Goal: Task Accomplishment & Management: Manage account settings

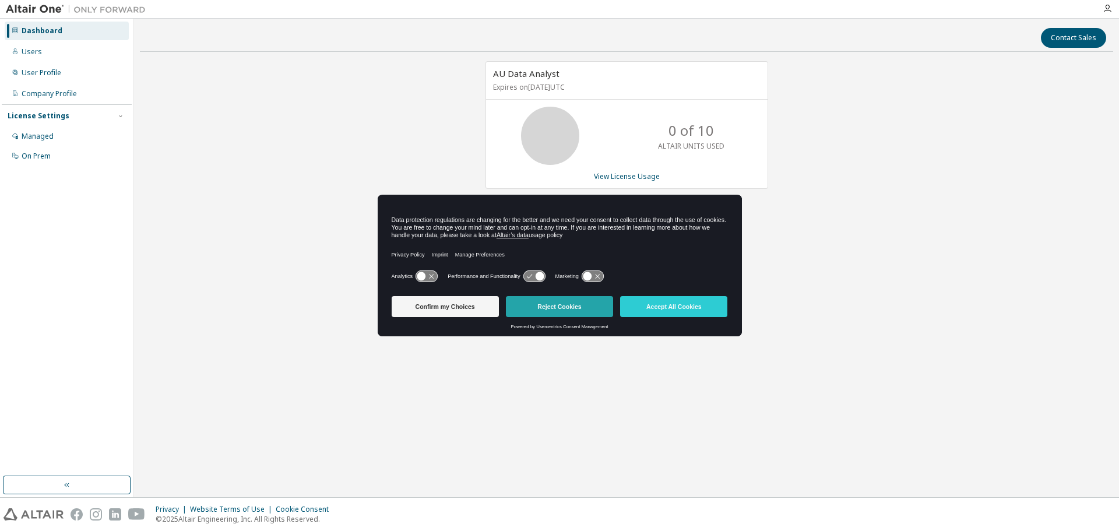
click at [576, 296] on button "Reject Cookies" at bounding box center [559, 306] width 107 height 21
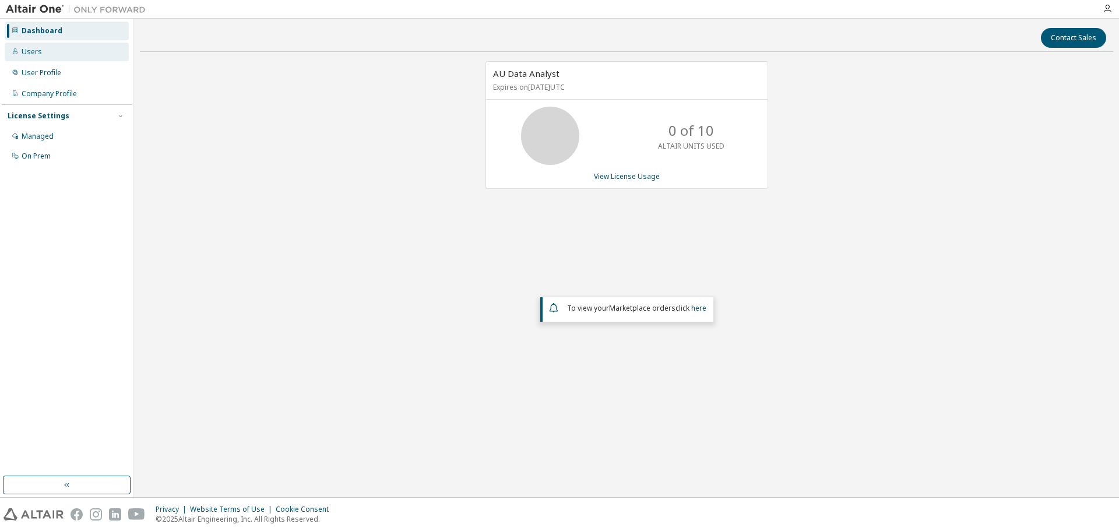
click at [48, 59] on div "Users" at bounding box center [67, 52] width 124 height 19
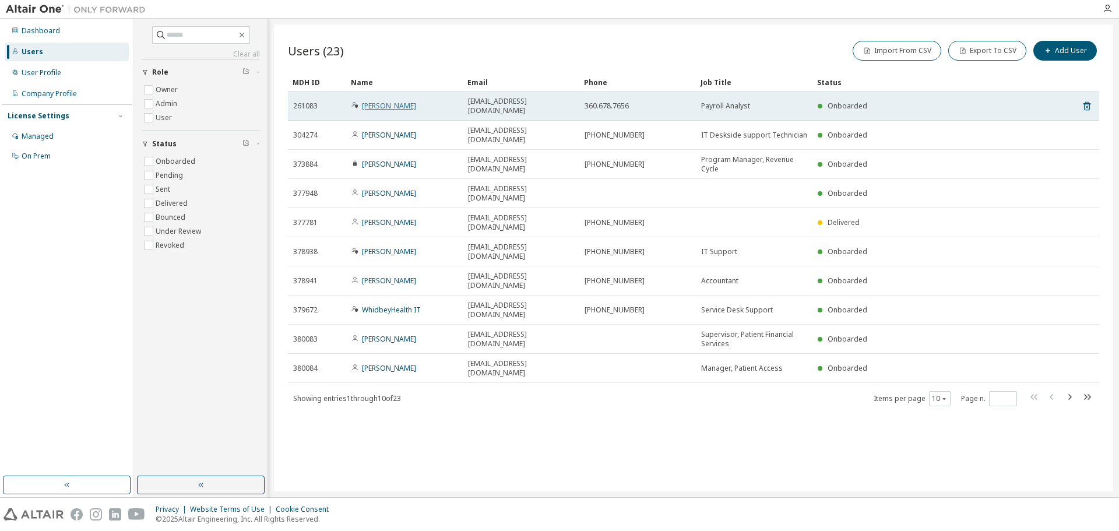
click at [396, 102] on link "Alisha Huffman" at bounding box center [389, 106] width 54 height 10
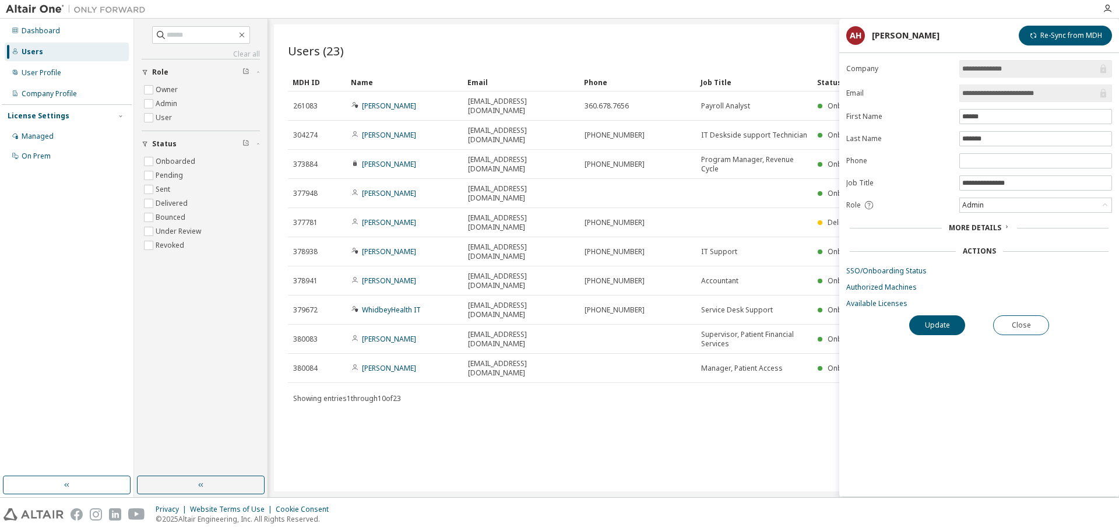
click at [993, 230] on span "More Details" at bounding box center [975, 228] width 52 height 10
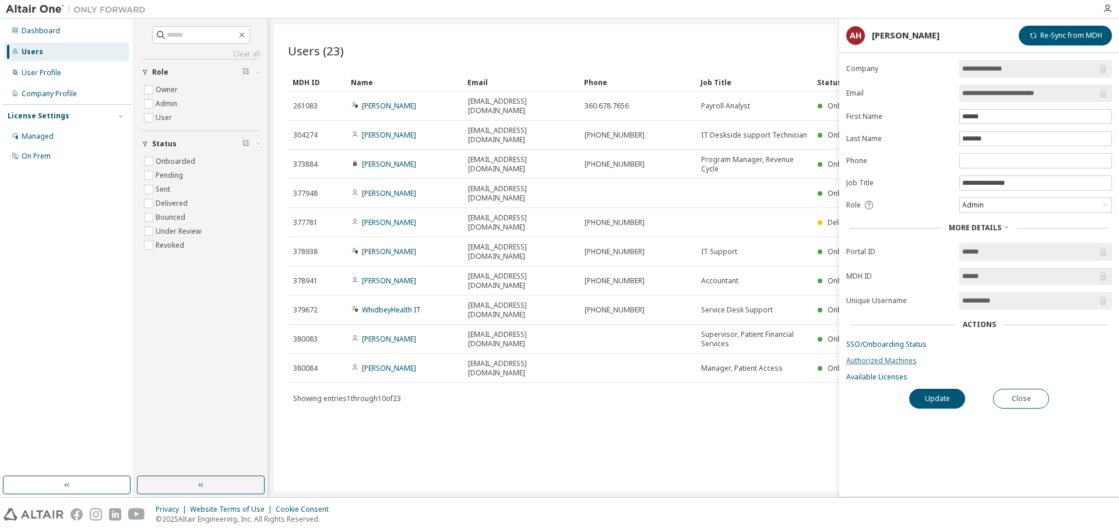
click at [885, 361] on link "Authorized Machines" at bounding box center [979, 360] width 266 height 9
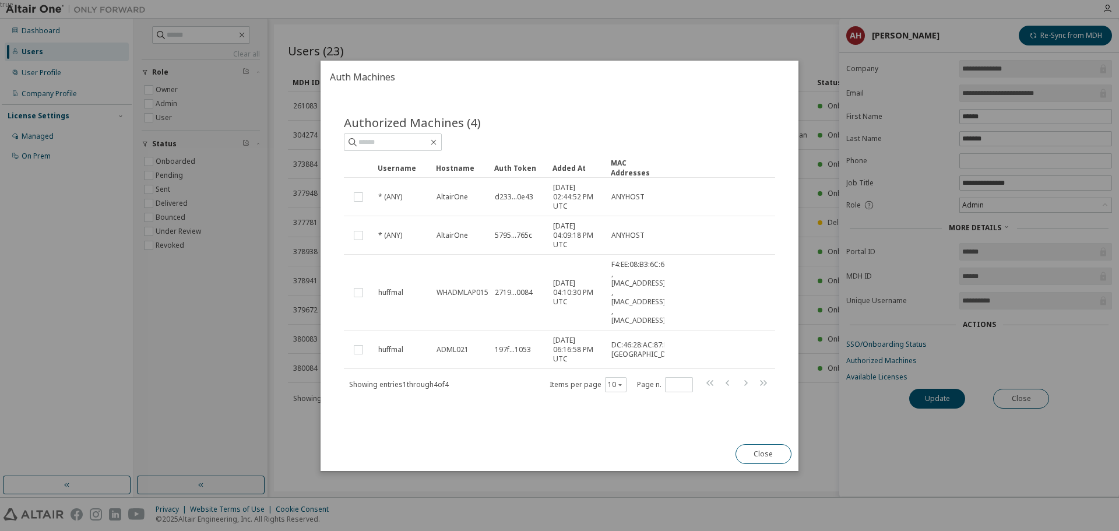
click at [755, 442] on div "Close" at bounding box center [763, 454] width 70 height 34
click at [768, 448] on button "Close" at bounding box center [763, 454] width 56 height 20
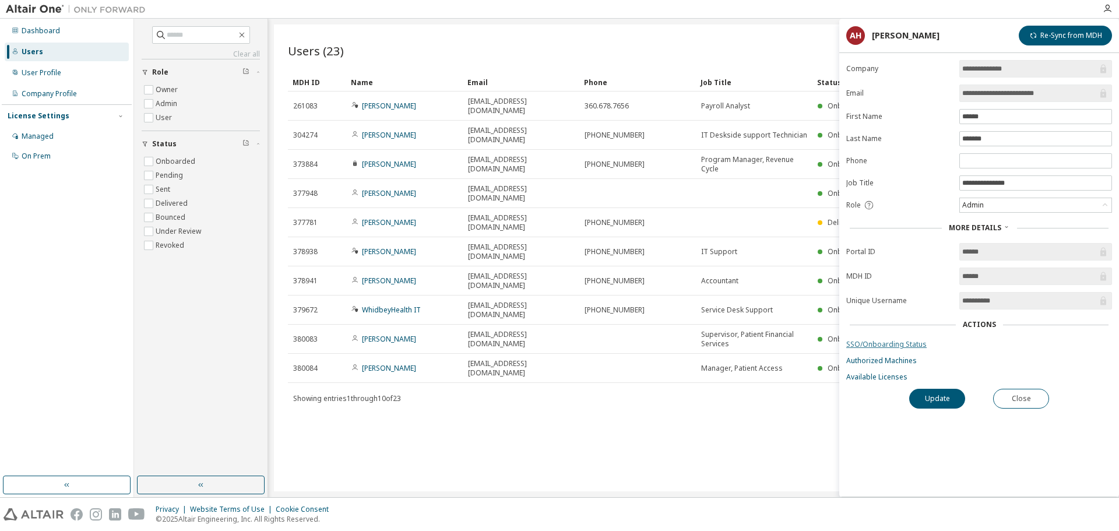
click at [876, 343] on link "SSO/Onboarding Status" at bounding box center [979, 344] width 266 height 9
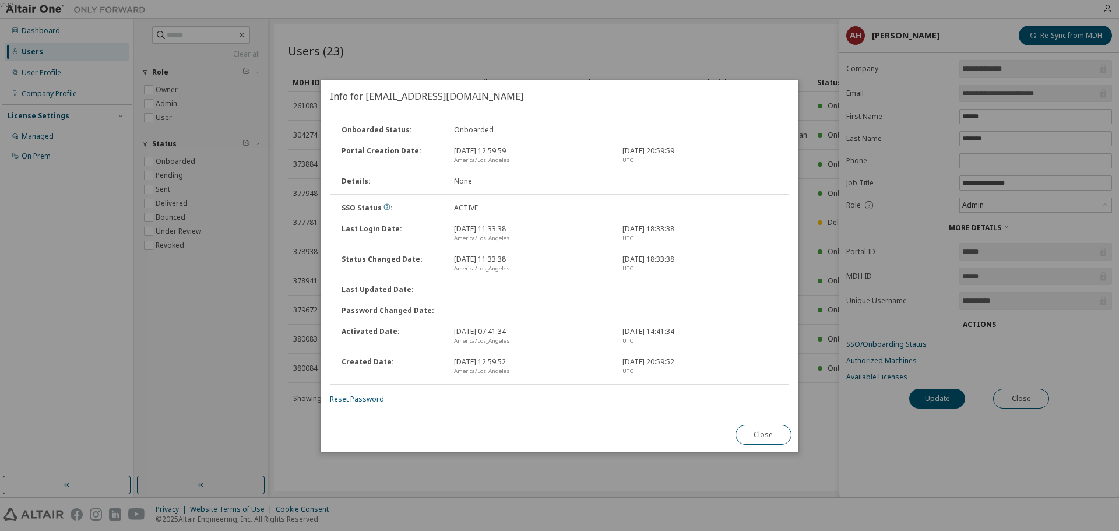
drag, startPoint x: 761, startPoint y: 437, endPoint x: 820, endPoint y: 420, distance: 61.9
click at [762, 437] on button "Close" at bounding box center [763, 435] width 56 height 20
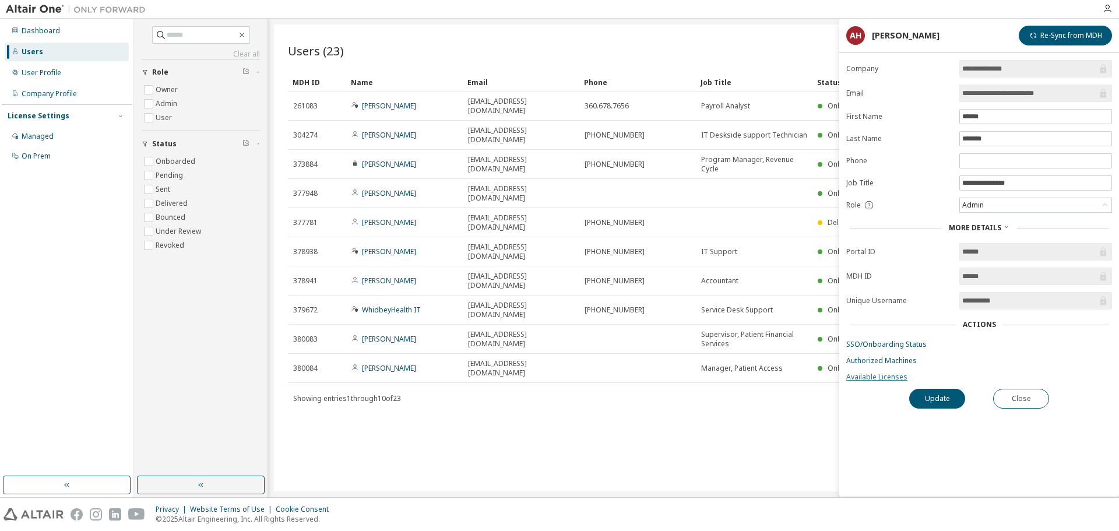
click at [876, 375] on link "Available Licenses" at bounding box center [979, 376] width 266 height 9
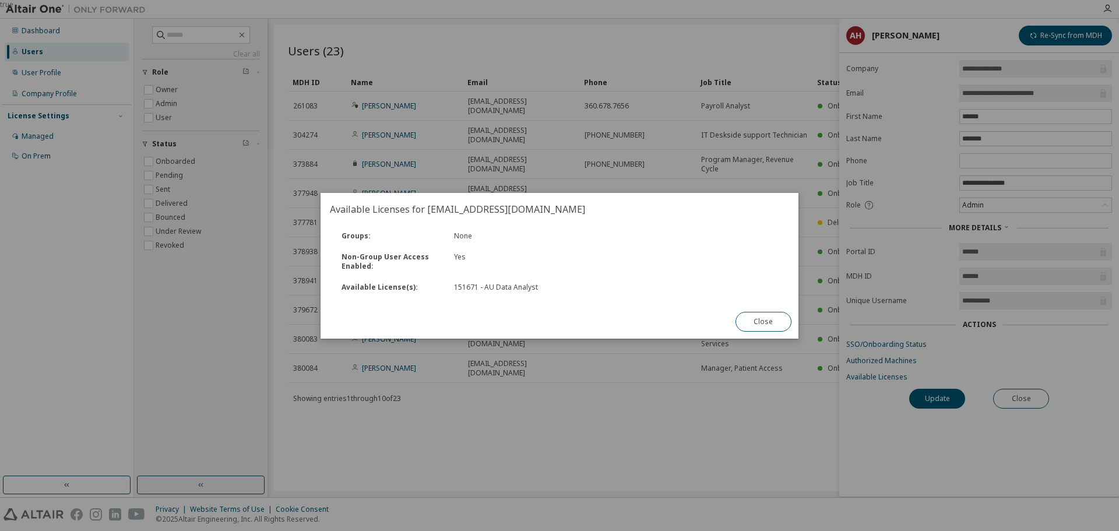
click at [760, 326] on button "Close" at bounding box center [763, 322] width 56 height 20
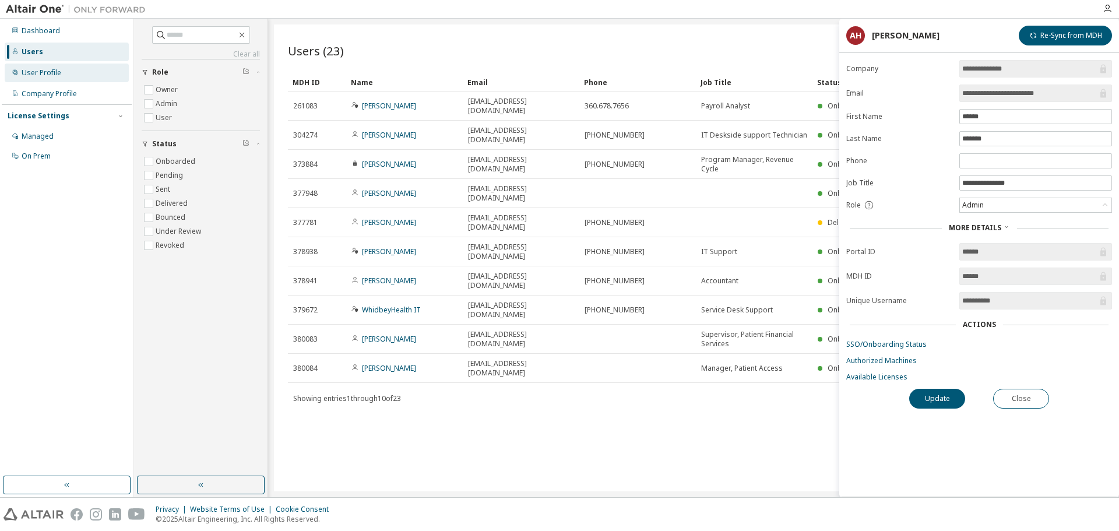
click at [54, 77] on div "User Profile" at bounding box center [42, 72] width 40 height 9
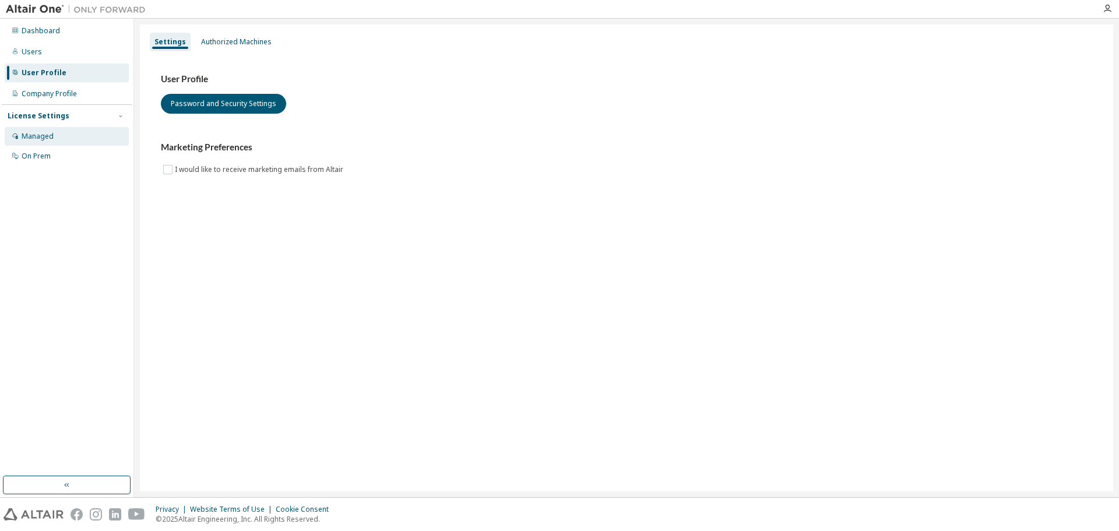
click at [48, 135] on div "Managed" at bounding box center [38, 136] width 32 height 9
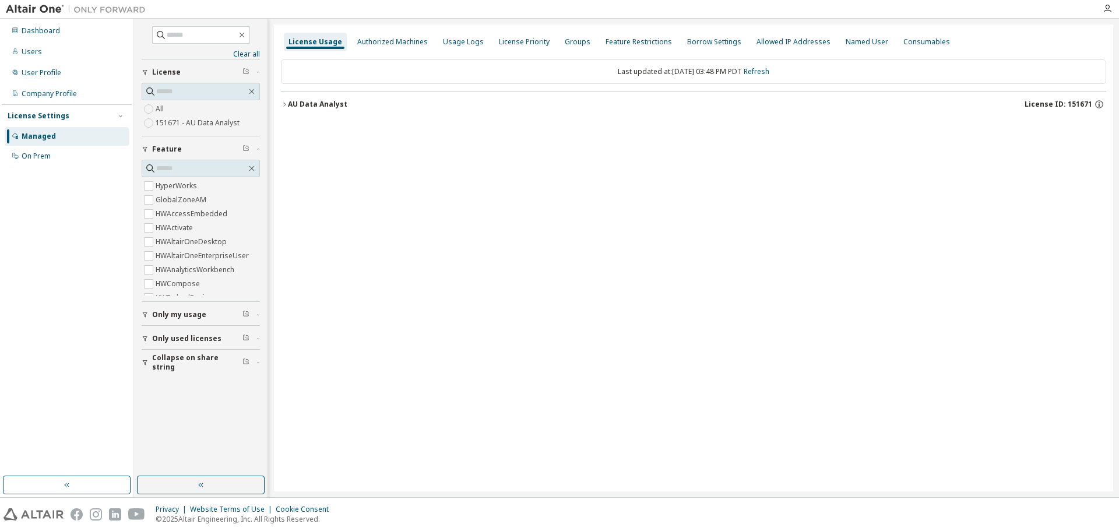
click at [323, 108] on div "AU Data Analyst" at bounding box center [317, 104] width 59 height 9
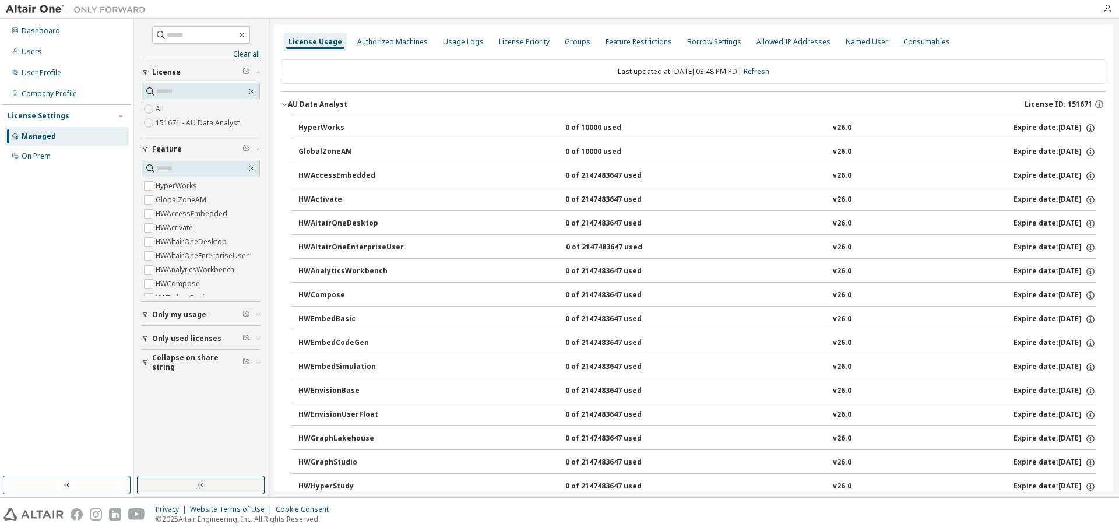
click at [322, 107] on div "AU Data Analyst" at bounding box center [317, 104] width 59 height 9
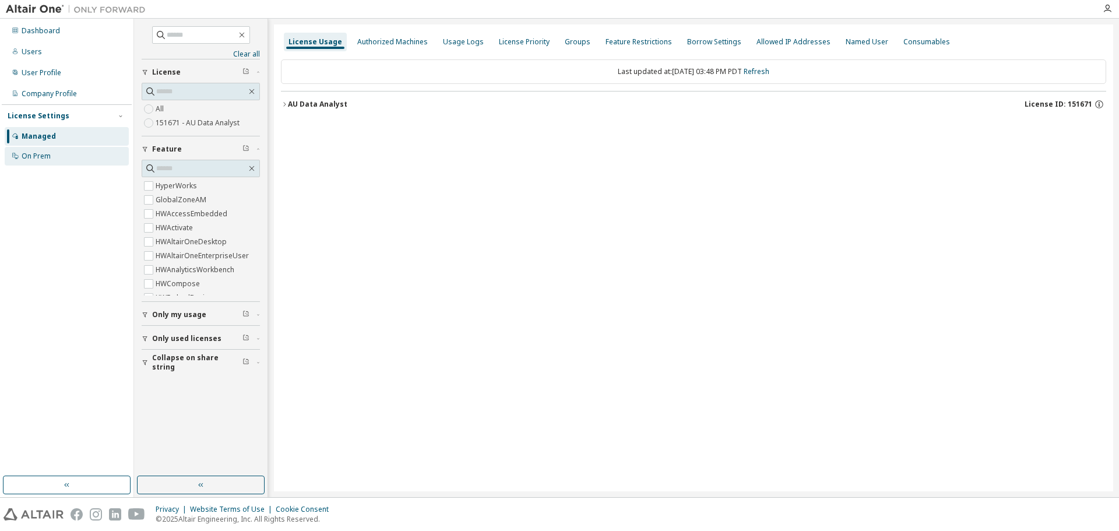
click at [61, 158] on div "On Prem" at bounding box center [67, 156] width 124 height 19
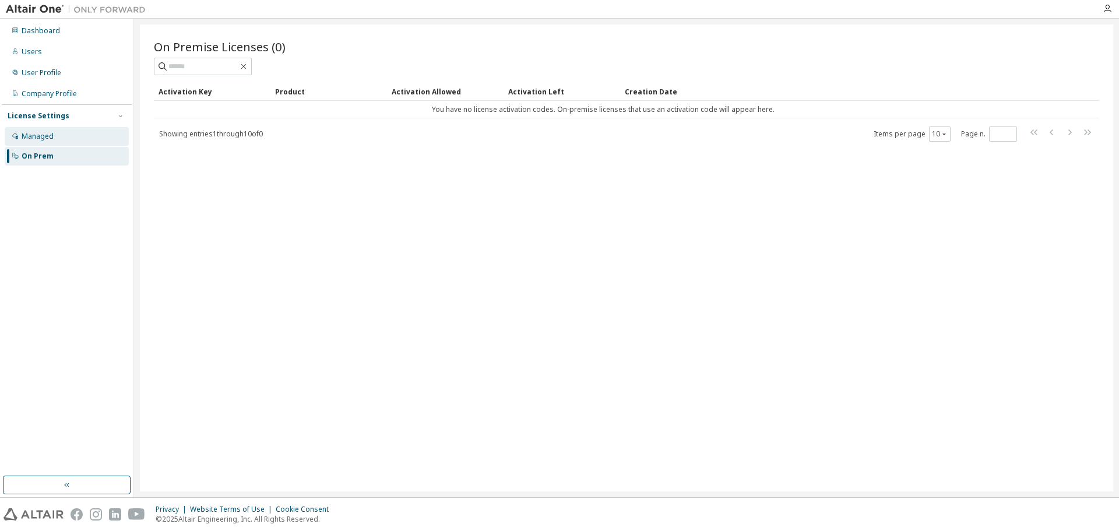
click at [68, 132] on div "Managed" at bounding box center [67, 136] width 124 height 19
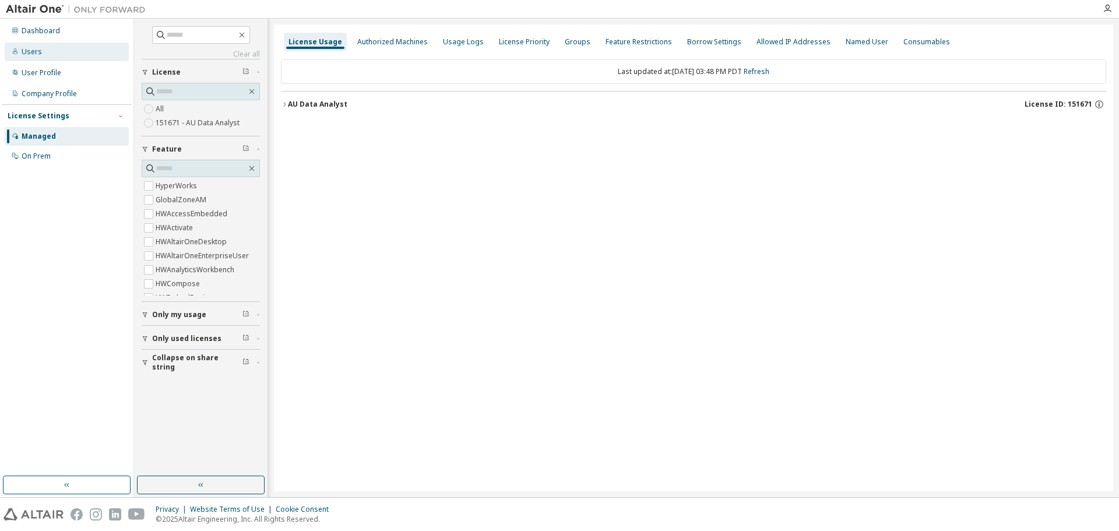
click at [62, 54] on div "Users" at bounding box center [67, 52] width 124 height 19
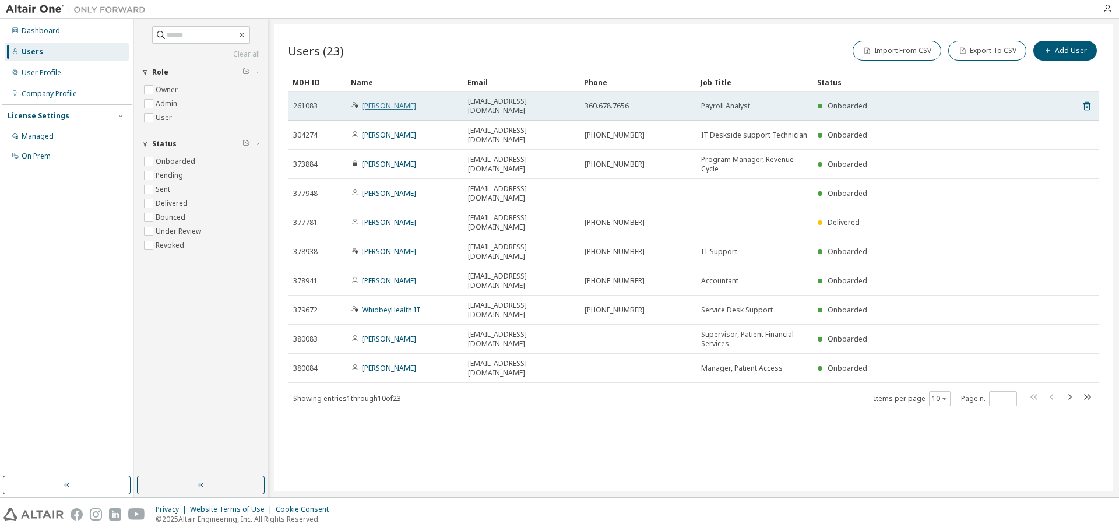
click at [368, 101] on link "[PERSON_NAME]" at bounding box center [389, 106] width 54 height 10
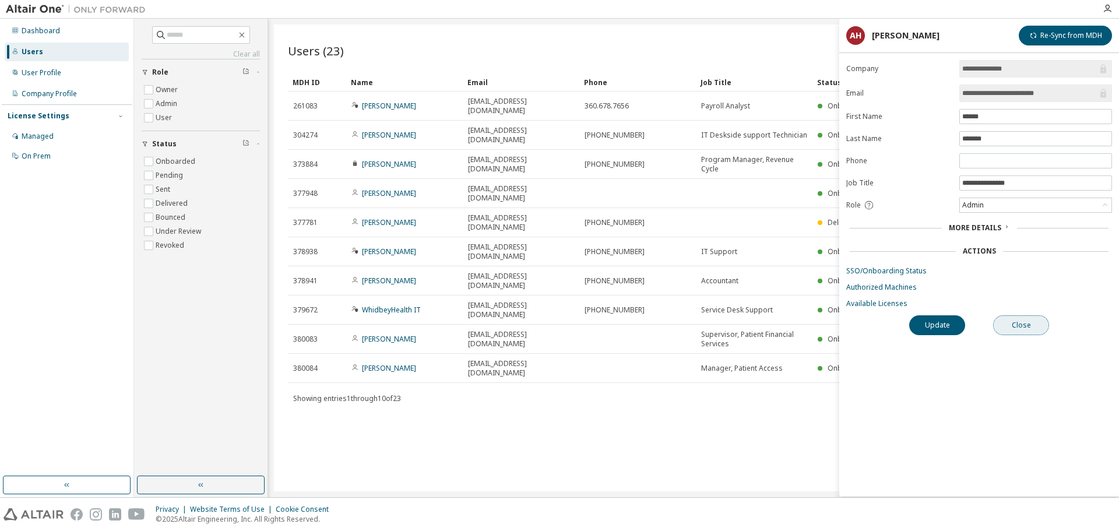
click at [1030, 323] on button "Close" at bounding box center [1021, 325] width 56 height 20
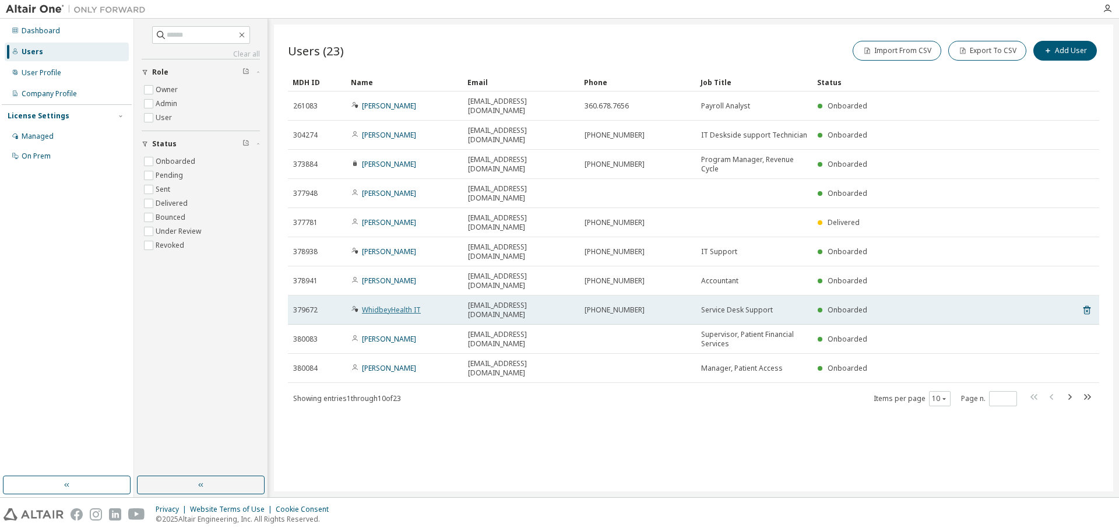
click at [408, 305] on link "WhidbeyHealth IT" at bounding box center [391, 310] width 59 height 10
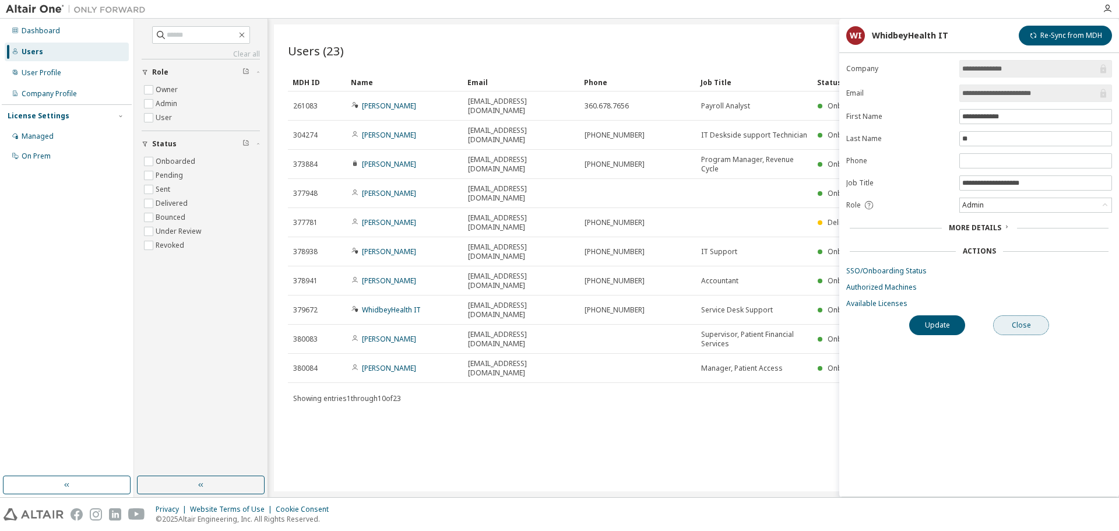
click at [1037, 327] on button "Close" at bounding box center [1021, 325] width 56 height 20
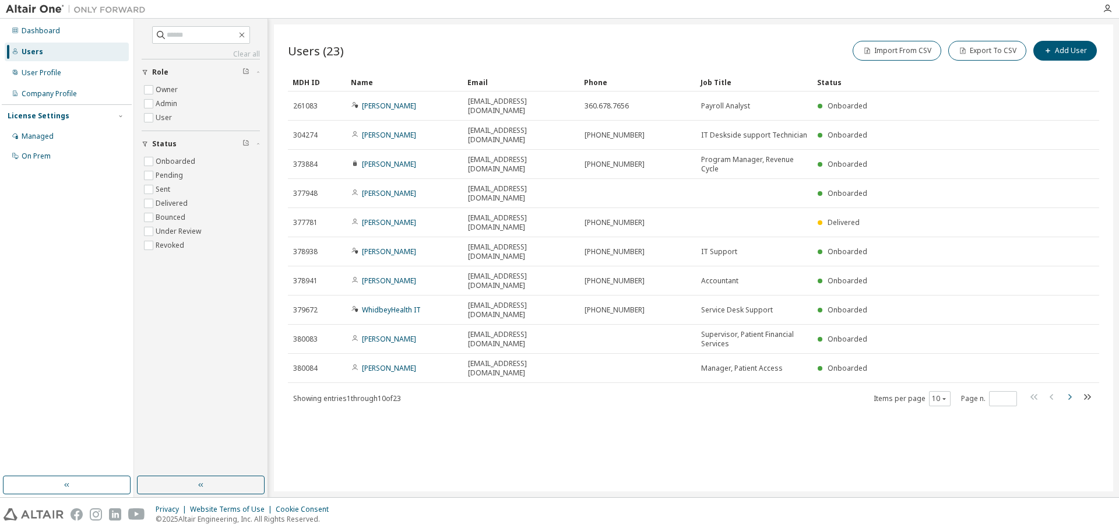
click at [1070, 394] on icon "button" at bounding box center [1069, 397] width 3 height 6
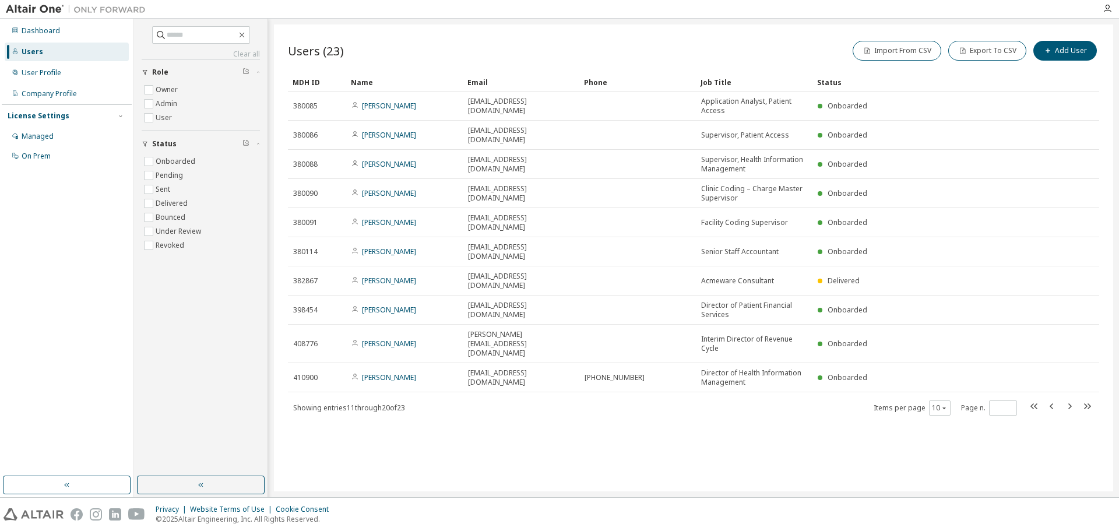
click at [1048, 399] on icon "button" at bounding box center [1052, 406] width 14 height 14
type input "*"
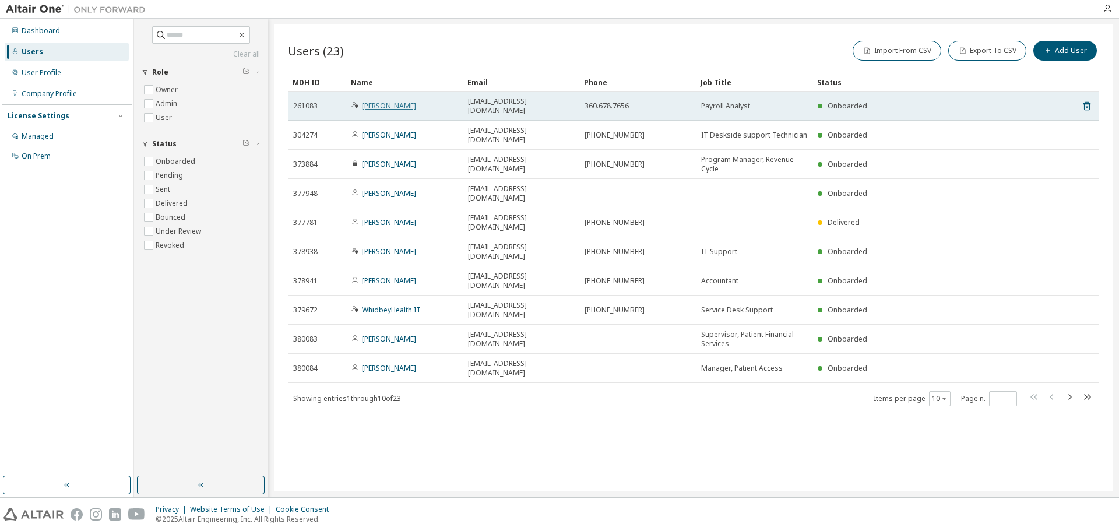
click at [379, 101] on link "[PERSON_NAME]" at bounding box center [389, 106] width 54 height 10
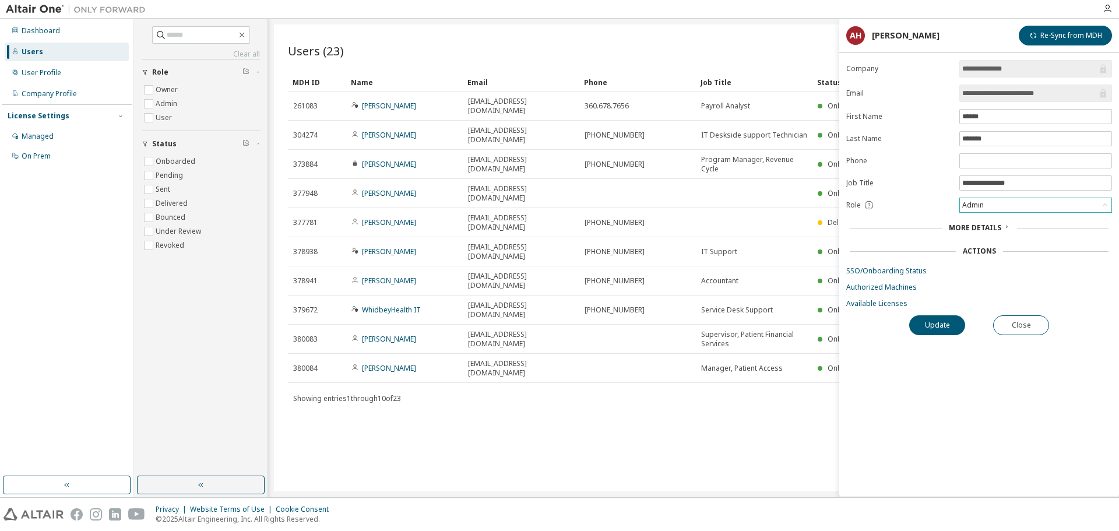
click at [998, 205] on div "Admin" at bounding box center [1035, 205] width 151 height 14
click at [654, 44] on div "Users (23) Import From CSV Export To CSV Add User" at bounding box center [693, 50] width 811 height 24
click at [1038, 327] on button "Close" at bounding box center [1021, 325] width 56 height 20
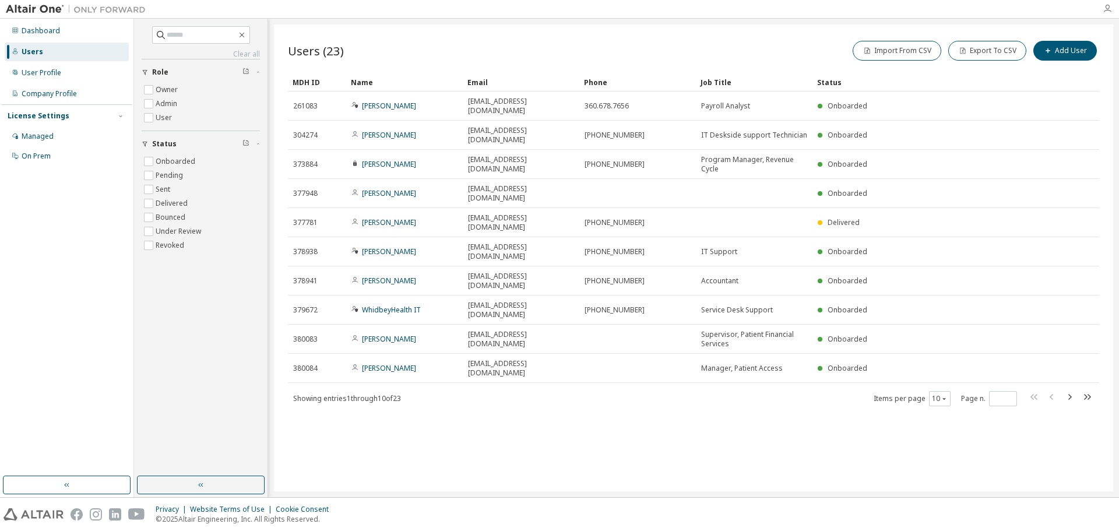
click at [1108, 6] on icon "button" at bounding box center [1106, 8] width 9 height 9
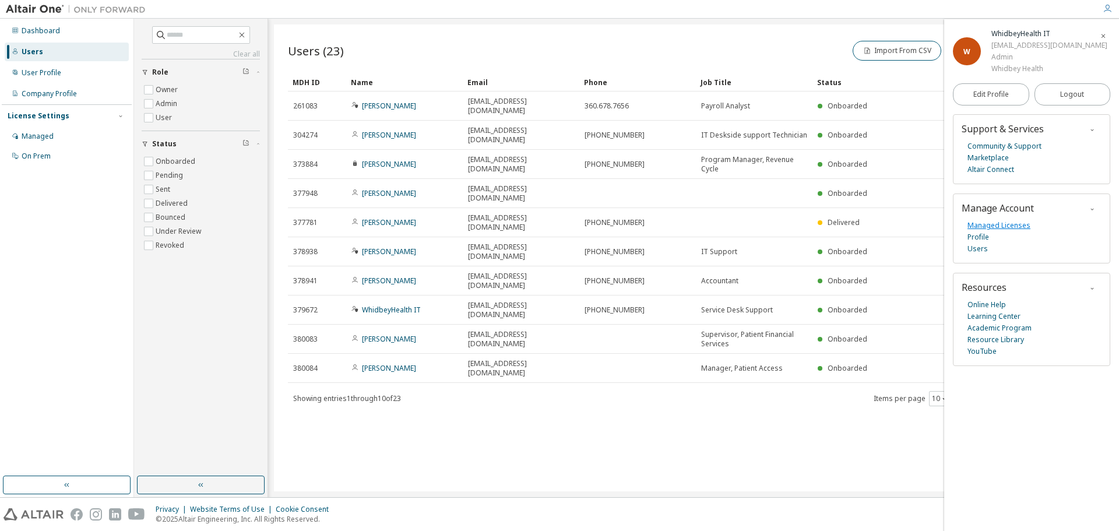
click at [1006, 227] on link "Managed Licenses" at bounding box center [998, 226] width 63 height 12
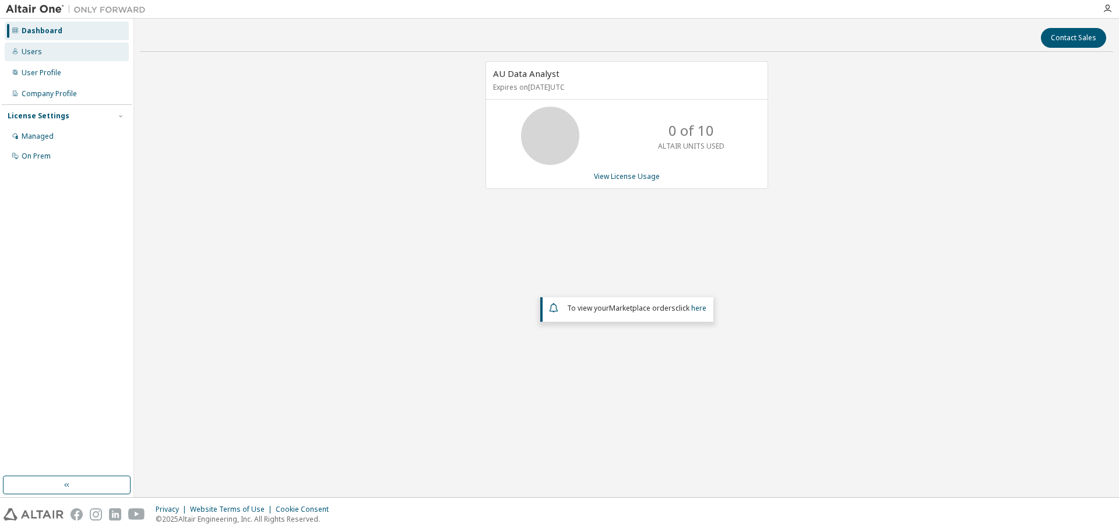
click at [32, 54] on div "Users" at bounding box center [32, 51] width 20 height 9
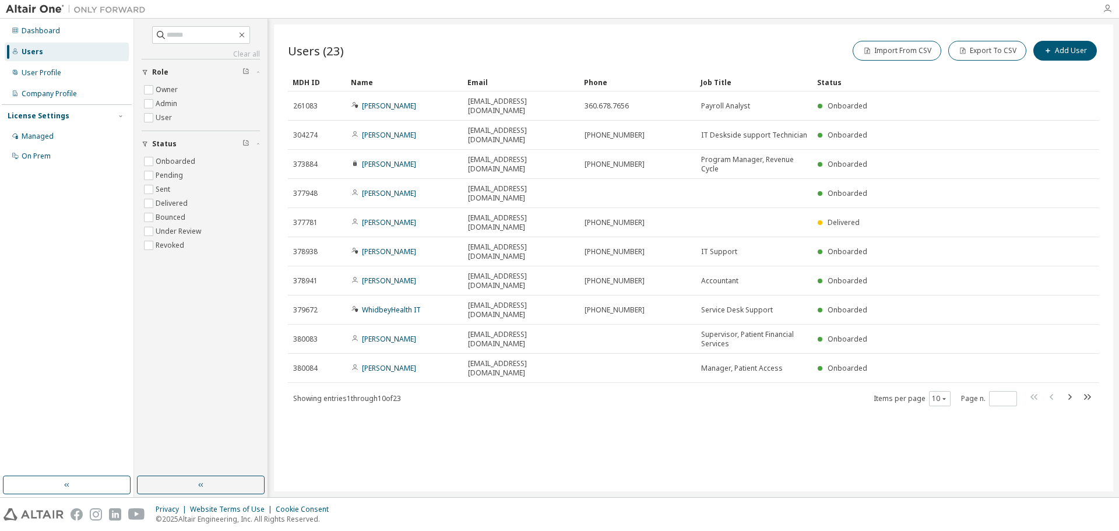
click at [1109, 10] on icon "button" at bounding box center [1106, 8] width 9 height 9
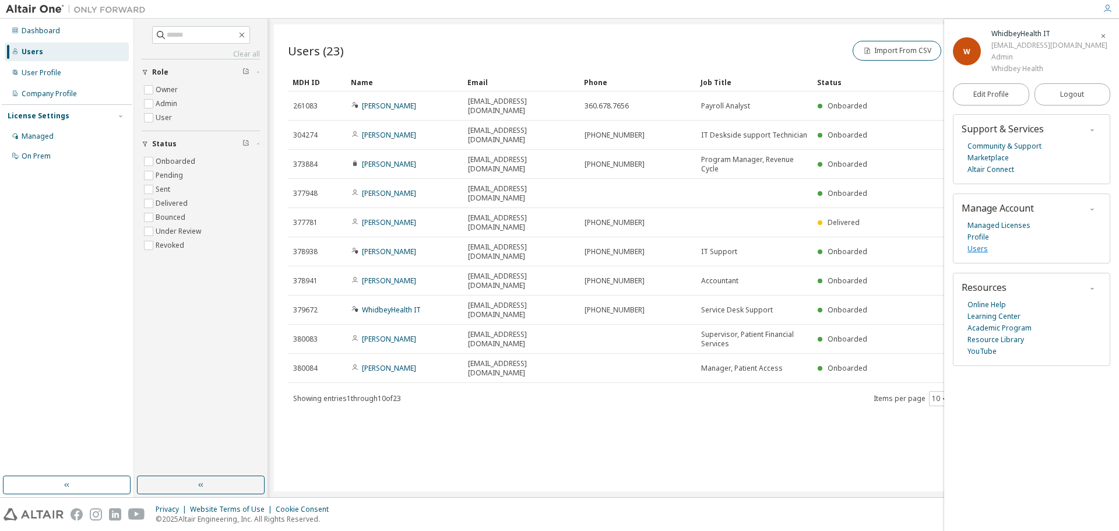
click at [982, 248] on link "Users" at bounding box center [977, 249] width 20 height 12
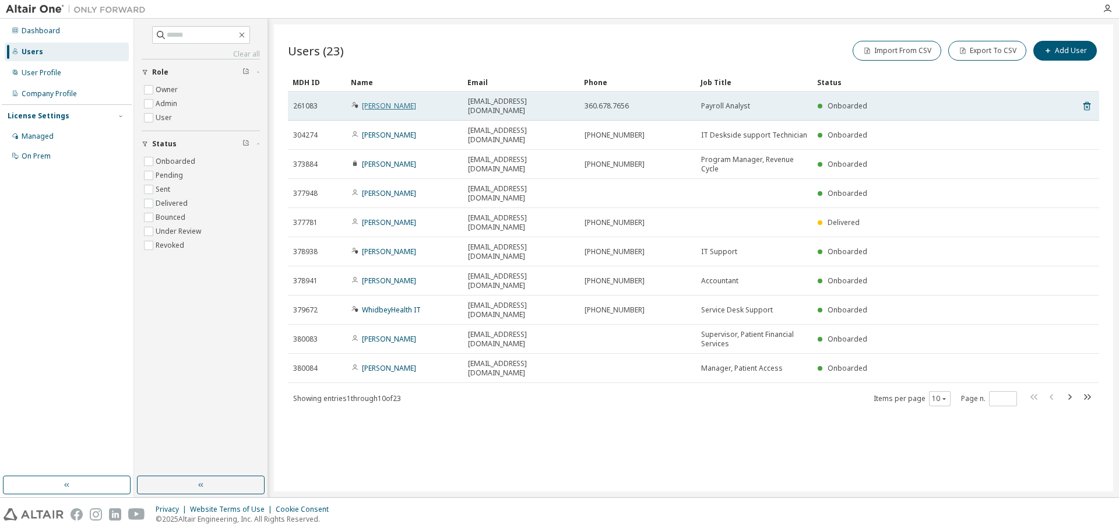
click at [374, 104] on link "[PERSON_NAME]" at bounding box center [389, 106] width 54 height 10
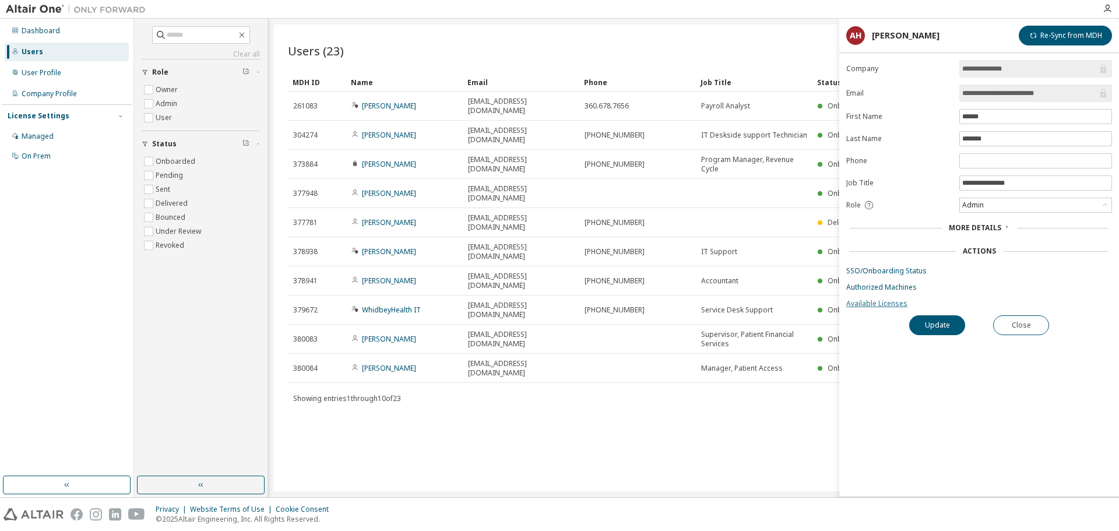
click at [883, 299] on link "Available Licenses" at bounding box center [979, 303] width 266 height 9
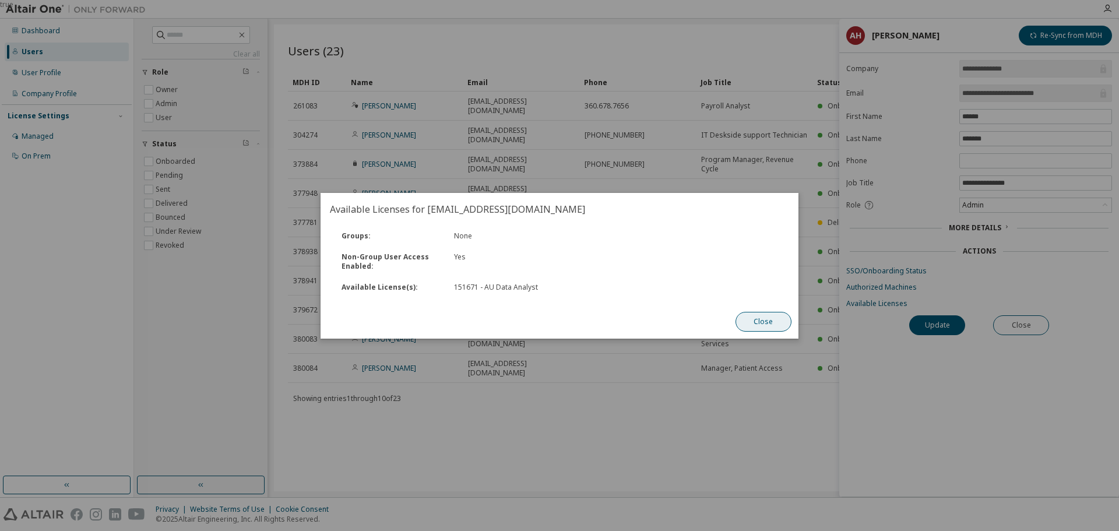
click at [766, 321] on button "Close" at bounding box center [763, 322] width 56 height 20
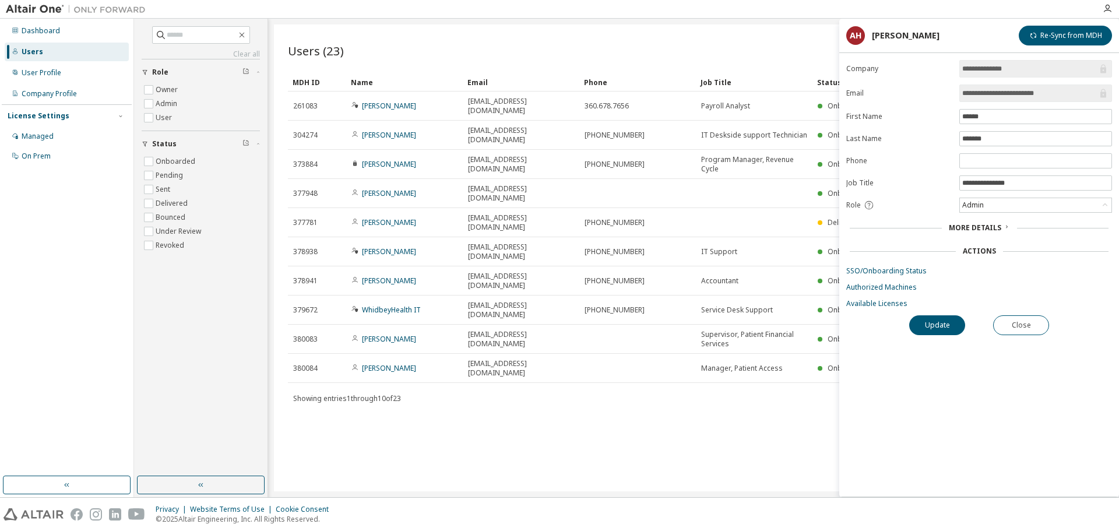
click at [590, 345] on div "Users (23) Import From CSV Export To CSV Add User Clear Load Save Save As Field…" at bounding box center [693, 257] width 839 height 467
click at [1026, 328] on button "Close" at bounding box center [1021, 325] width 56 height 20
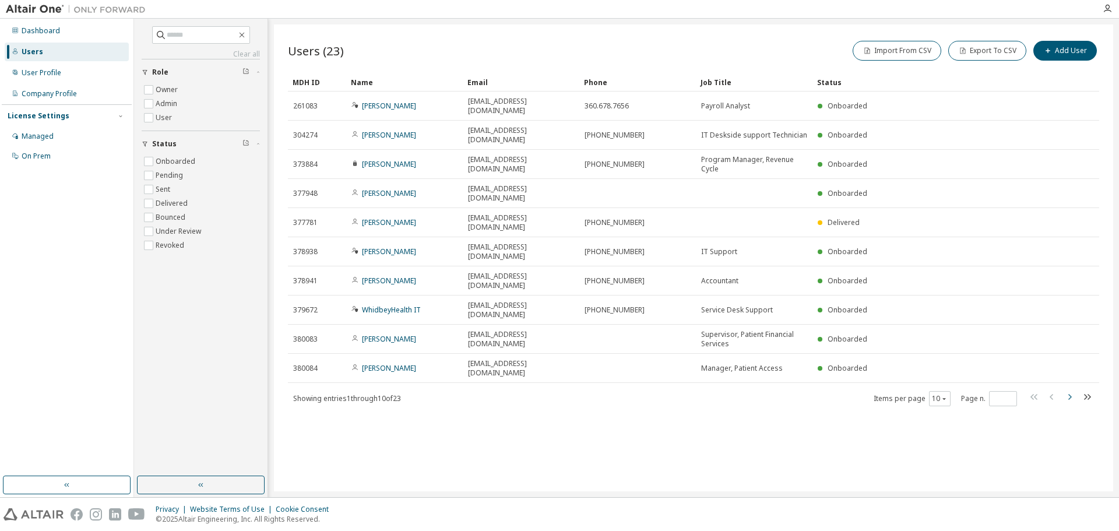
click at [1069, 390] on icon "button" at bounding box center [1069, 397] width 14 height 14
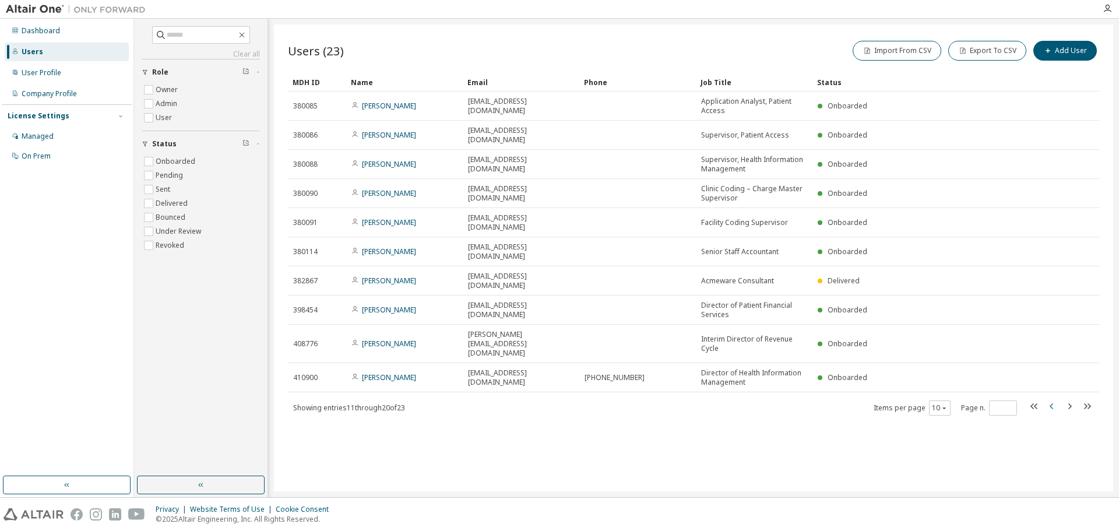
click at [1054, 399] on icon "button" at bounding box center [1052, 406] width 14 height 14
type input "*"
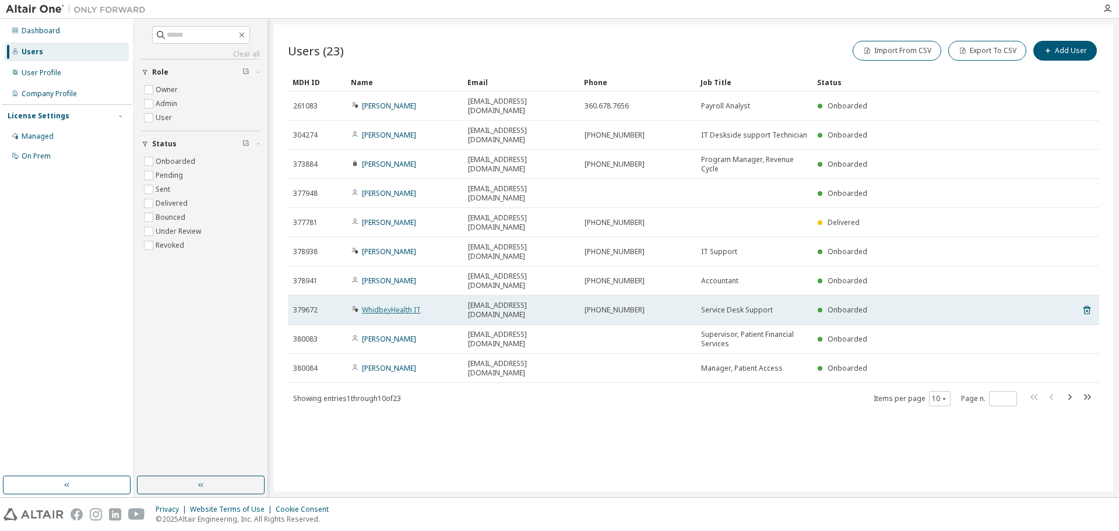
click at [395, 305] on link "WhidbeyHealth IT" at bounding box center [391, 310] width 59 height 10
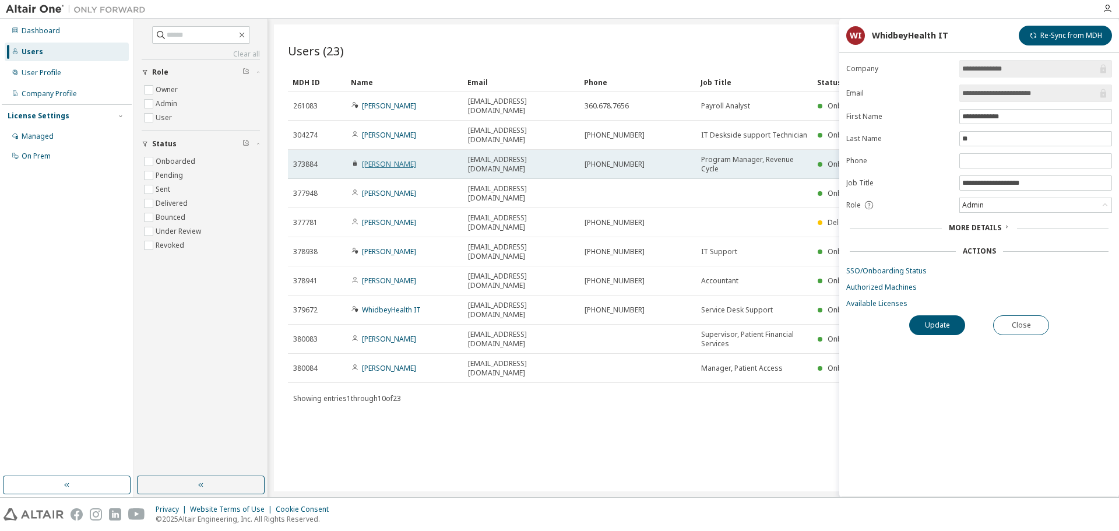
click at [381, 159] on link "[PERSON_NAME]" at bounding box center [389, 164] width 54 height 10
click at [394, 150] on td "[PERSON_NAME]" at bounding box center [404, 164] width 117 height 29
click at [390, 159] on link "[PERSON_NAME]" at bounding box center [389, 164] width 54 height 10
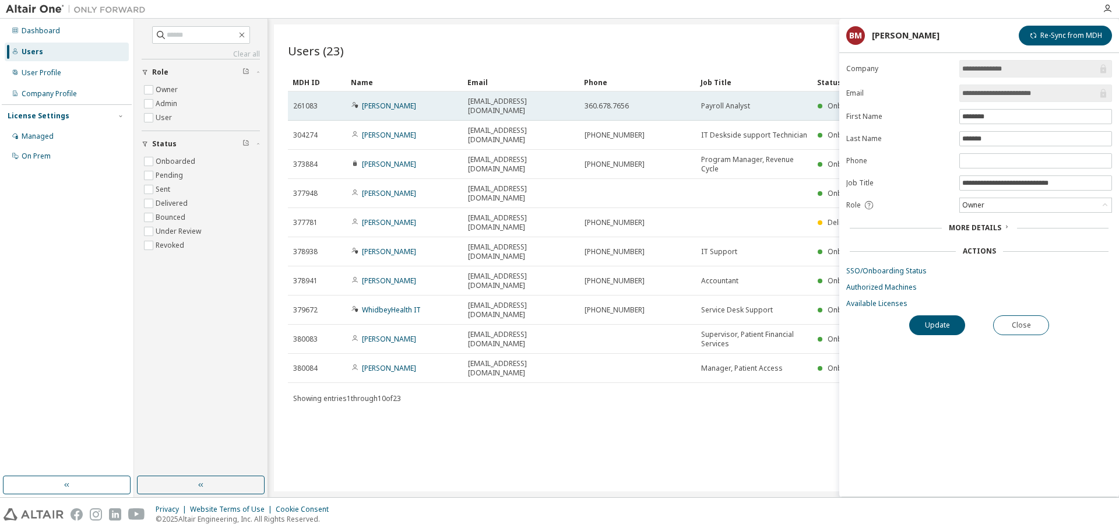
click at [353, 101] on icon at bounding box center [354, 104] width 7 height 7
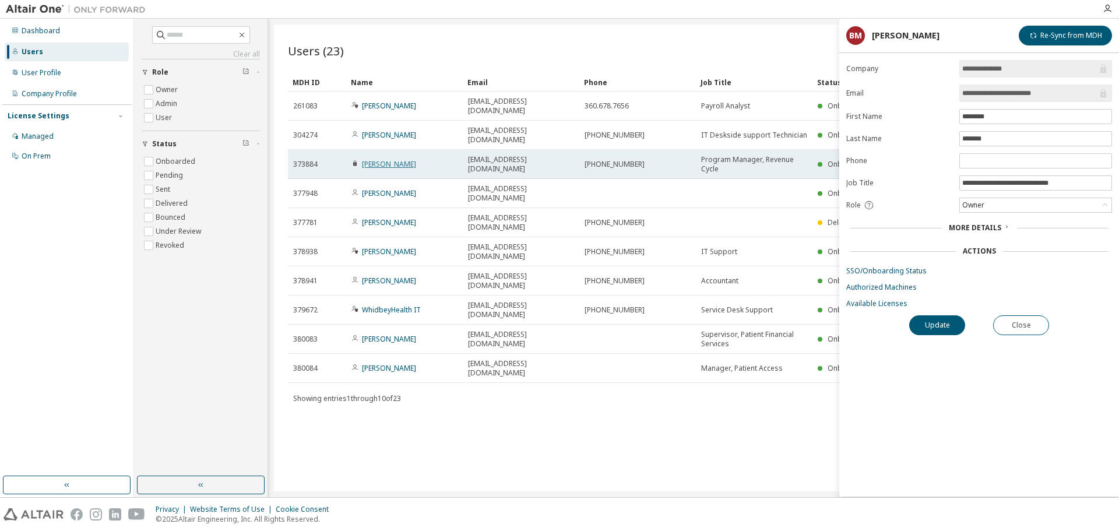
click at [386, 159] on link "[PERSON_NAME]" at bounding box center [389, 164] width 54 height 10
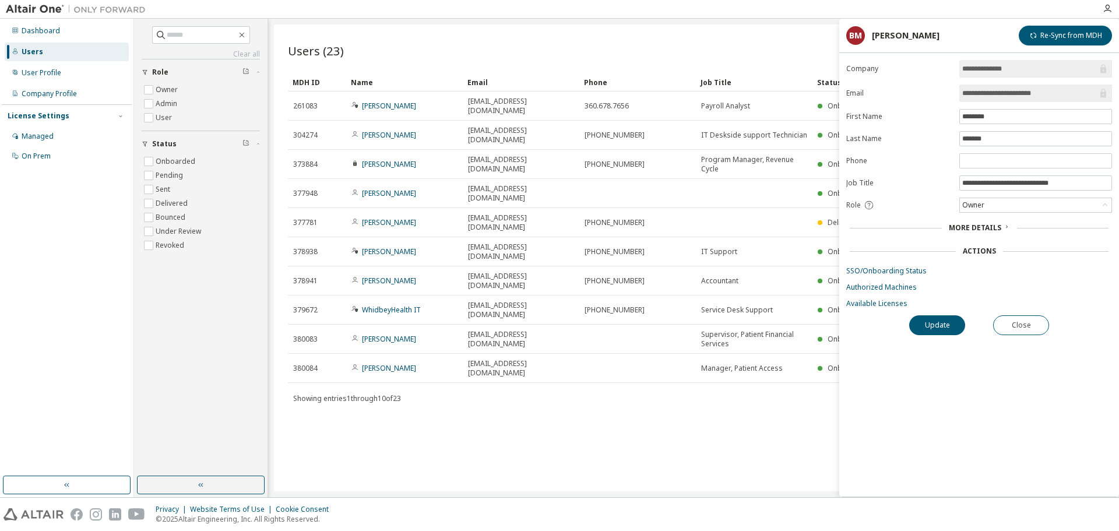
click at [657, 41] on div "Users (23) Import From CSV Export To CSV Add User" at bounding box center [693, 50] width 811 height 24
click at [1104, 11] on icon "button" at bounding box center [1106, 8] width 9 height 9
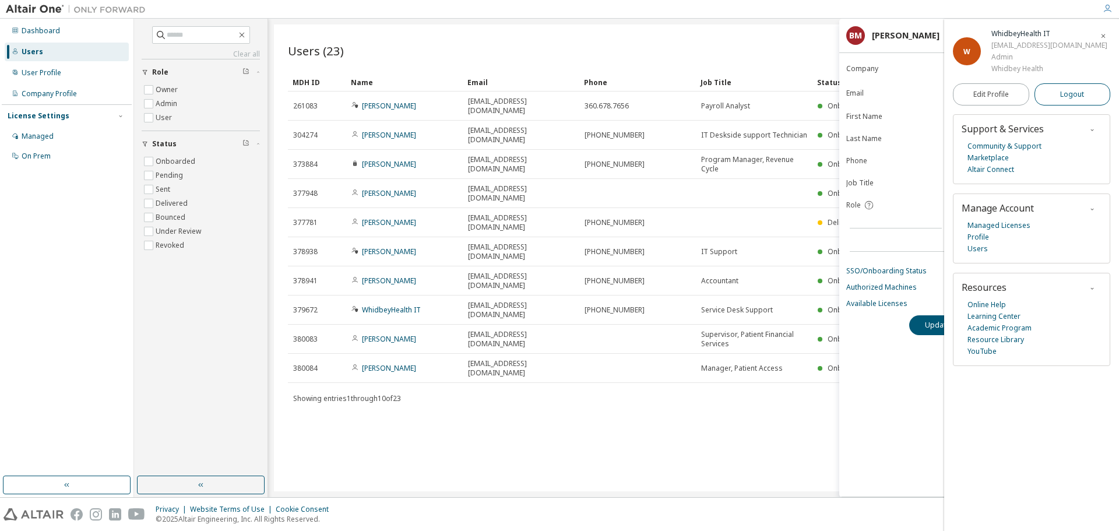
click at [1072, 91] on span "Logout" at bounding box center [1072, 95] width 24 height 12
